Goal: Task Accomplishment & Management: Use online tool/utility

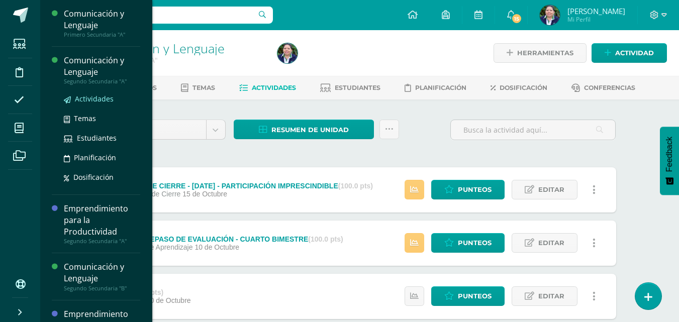
click at [93, 97] on span "Actividades" at bounding box center [94, 99] width 39 height 10
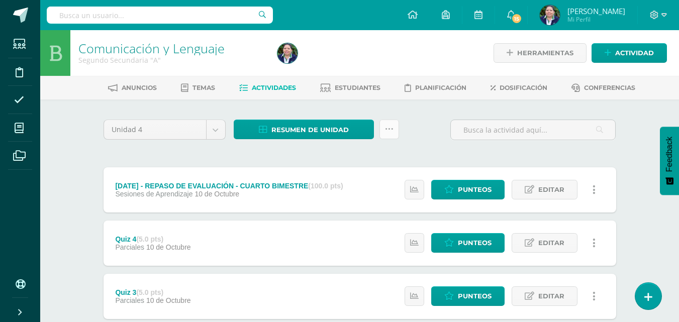
click at [384, 127] on link at bounding box center [389, 130] width 20 height 20
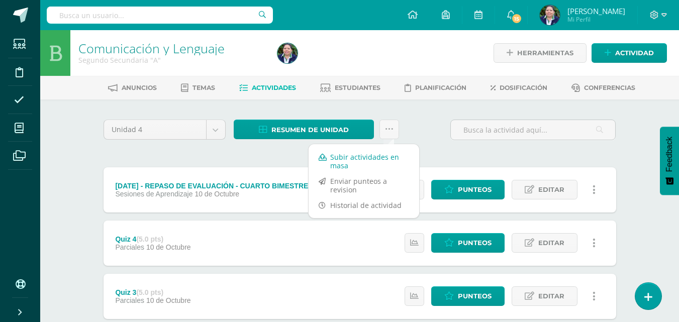
click at [356, 159] on link "Subir actividades en masa" at bounding box center [364, 161] width 111 height 24
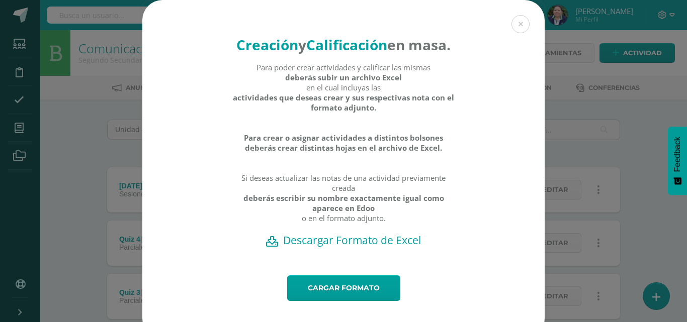
click at [334, 247] on h2 "Descargar Formato de Excel" at bounding box center [343, 240] width 367 height 14
